Goal: Information Seeking & Learning: Understand process/instructions

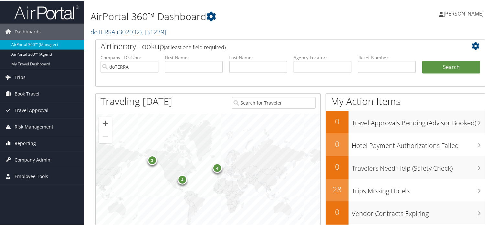
scroll to position [32, 0]
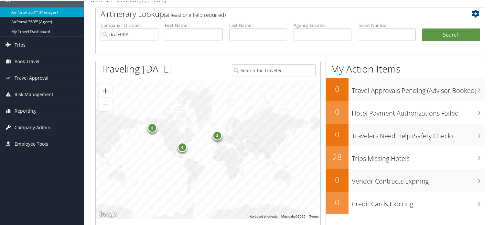
click at [34, 125] on span "Company Admin" at bounding box center [33, 127] width 36 height 16
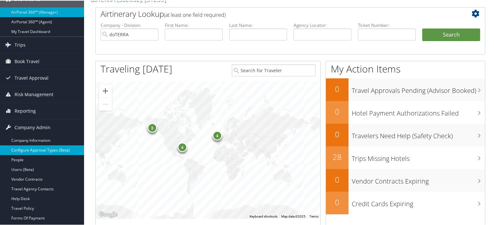
scroll to position [65, 0]
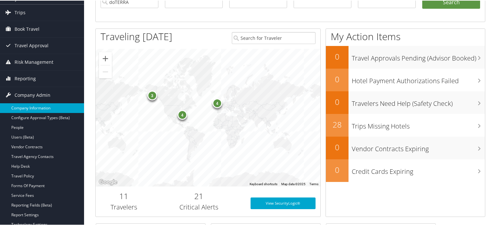
click at [42, 109] on link "Company Information" at bounding box center [42, 107] width 84 height 10
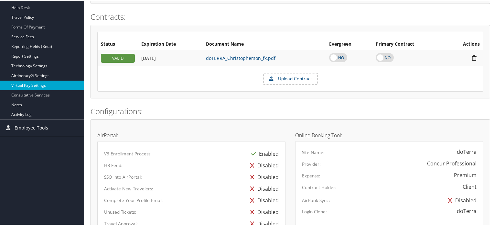
scroll to position [129, 0]
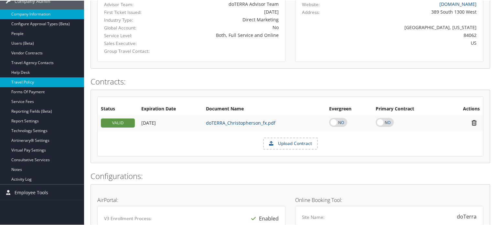
click at [34, 81] on link "Travel Policy" at bounding box center [42, 82] width 84 height 10
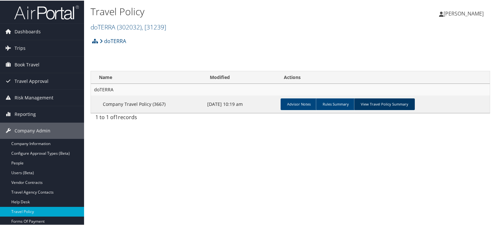
click at [402, 102] on link "View Travel Policy Summary" at bounding box center [384, 104] width 61 height 12
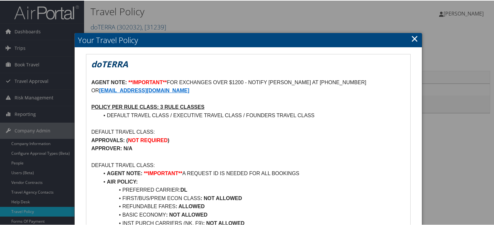
scroll to position [32, 0]
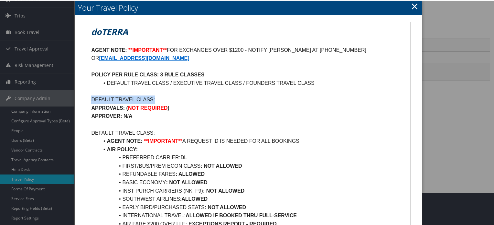
drag, startPoint x: 92, startPoint y: 97, endPoint x: 159, endPoint y: 98, distance: 67.3
click at [159, 98] on p "DEFAULT TRAVEL CLASS:" at bounding box center [248, 99] width 314 height 8
drag, startPoint x: 192, startPoint y: 100, endPoint x: 156, endPoint y: 103, distance: 36.1
click at [193, 100] on p "DEFAULT TRAVEL CLASS:" at bounding box center [248, 99] width 314 height 8
drag, startPoint x: 94, startPoint y: 107, endPoint x: 150, endPoint y: 109, distance: 55.7
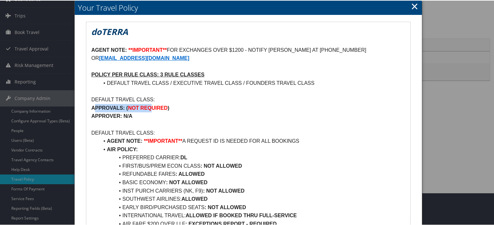
click at [150, 109] on p "APPROVALS: ( NOT REQUIRED )" at bounding box center [248, 107] width 314 height 8
click at [189, 111] on p "APPROVALS: ( NOT REQUIRED )" at bounding box center [248, 107] width 314 height 8
drag, startPoint x: 83, startPoint y: 116, endPoint x: 141, endPoint y: 117, distance: 57.6
click at [180, 120] on p at bounding box center [248, 124] width 314 height 8
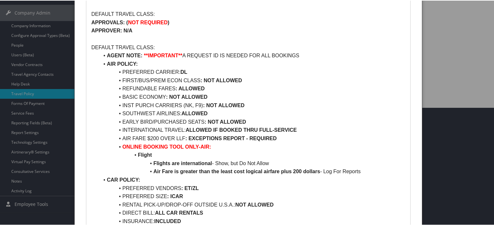
scroll to position [129, 0]
